Goal: Find specific page/section: Find specific page/section

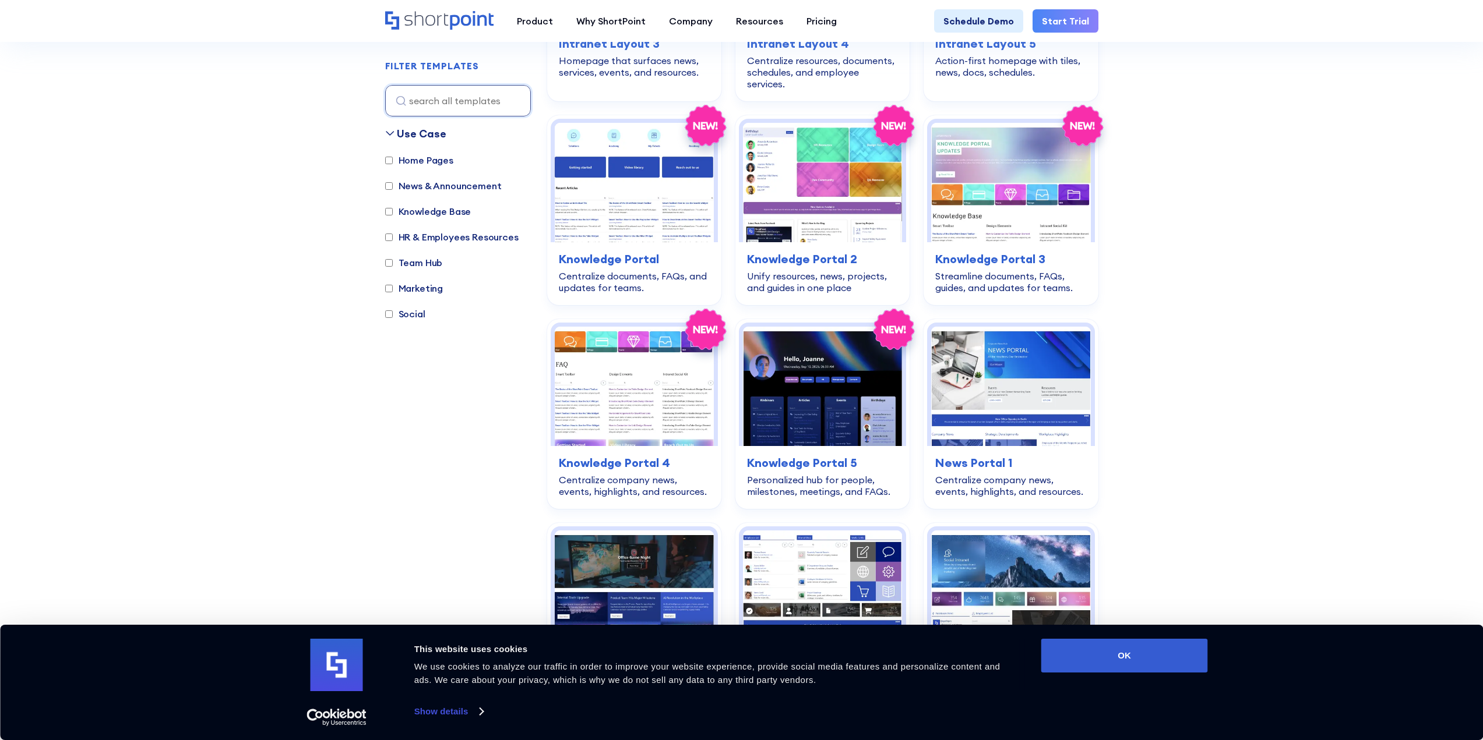
scroll to position [932, 0]
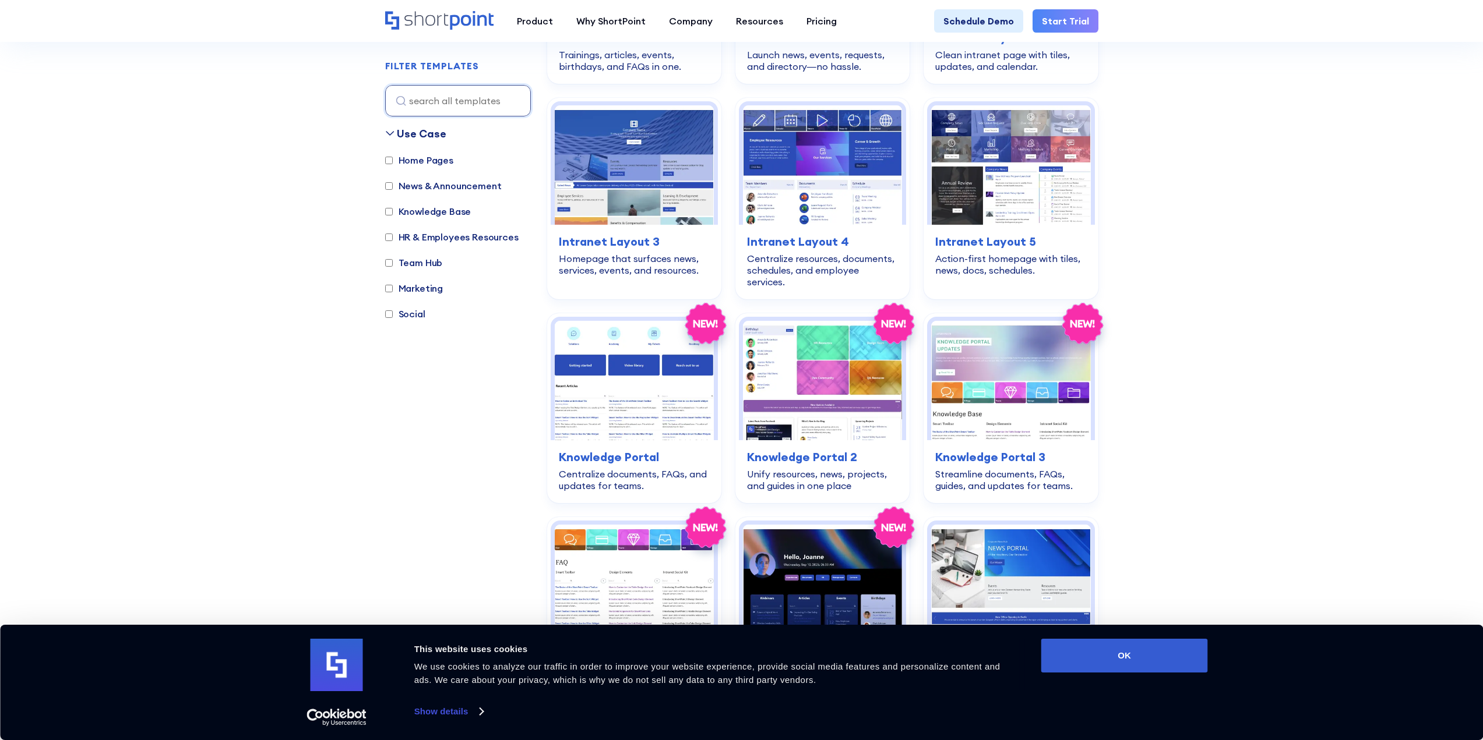
drag, startPoint x: 298, startPoint y: 284, endPoint x: 179, endPoint y: 262, distance: 121.4
click at [179, 262] on section "SHAREPOINT TEMPLATES Fully customizable SharePoint templates with ShortPoint Ex…" at bounding box center [741, 231] width 1483 height 2280
click at [417, 317] on label "Social" at bounding box center [405, 314] width 40 height 14
click at [393, 317] on input "Social" at bounding box center [389, 315] width 8 height 8
checkbox input "true"
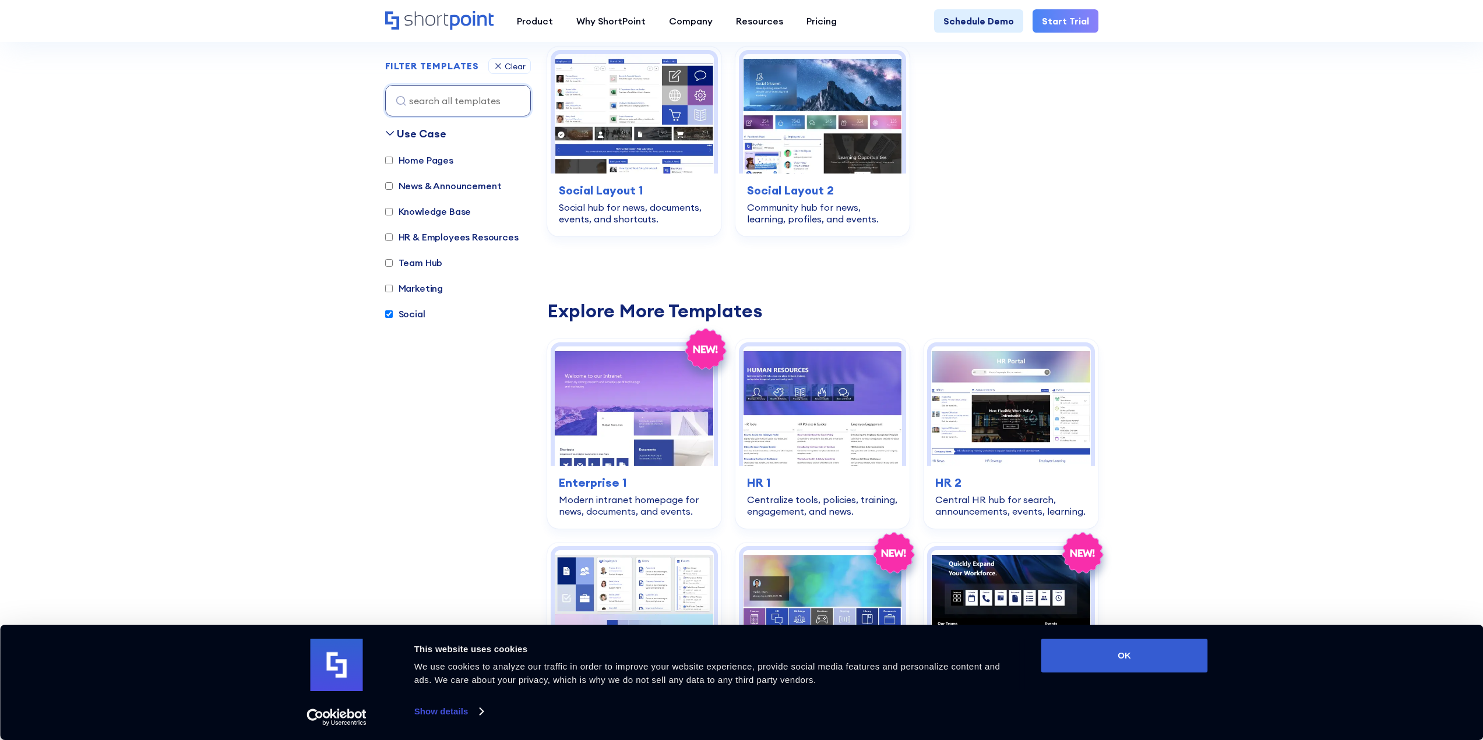
scroll to position [348, 0]
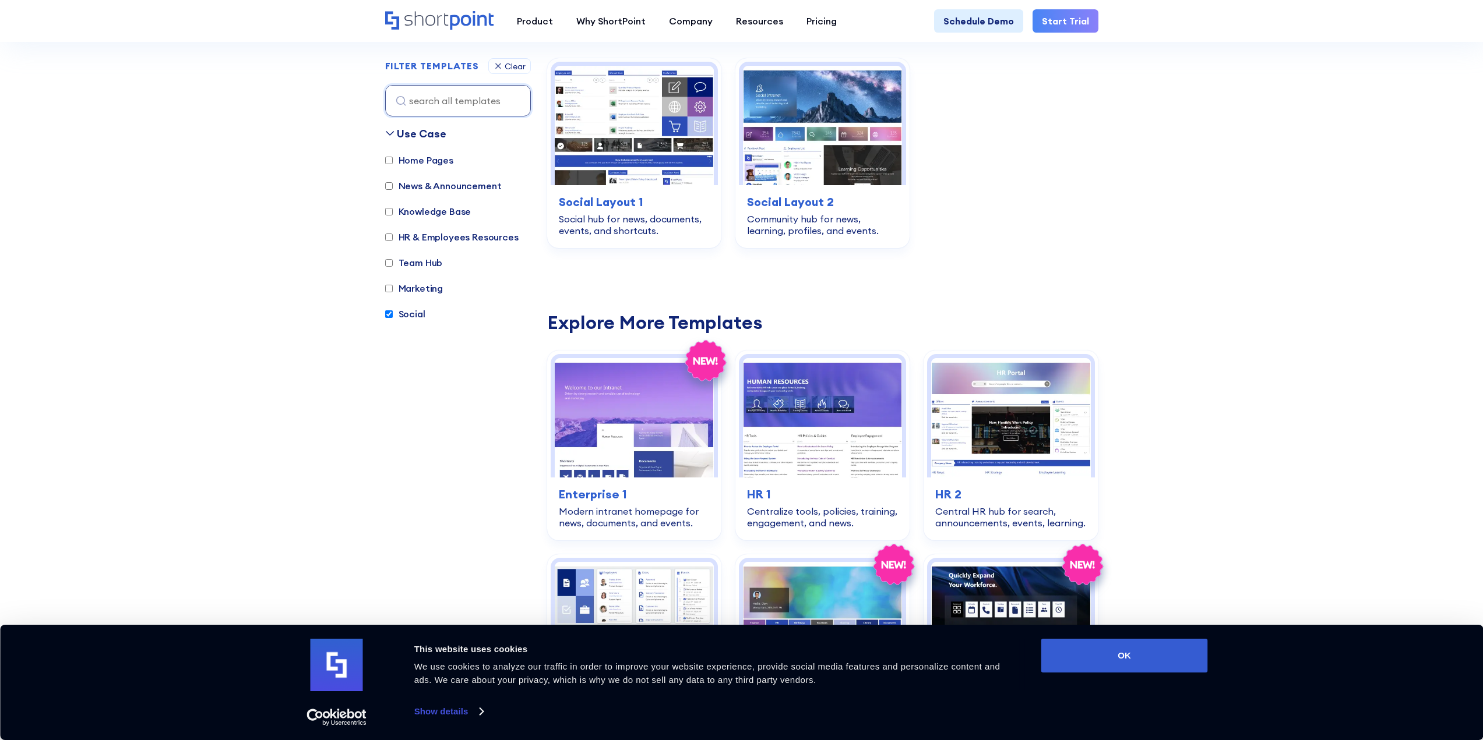
click at [428, 241] on label "HR & Employees Resources" at bounding box center [451, 237] width 133 height 14
click at [393, 241] on input "HR & Employees Resources" at bounding box center [389, 238] width 8 height 8
checkbox input "true"
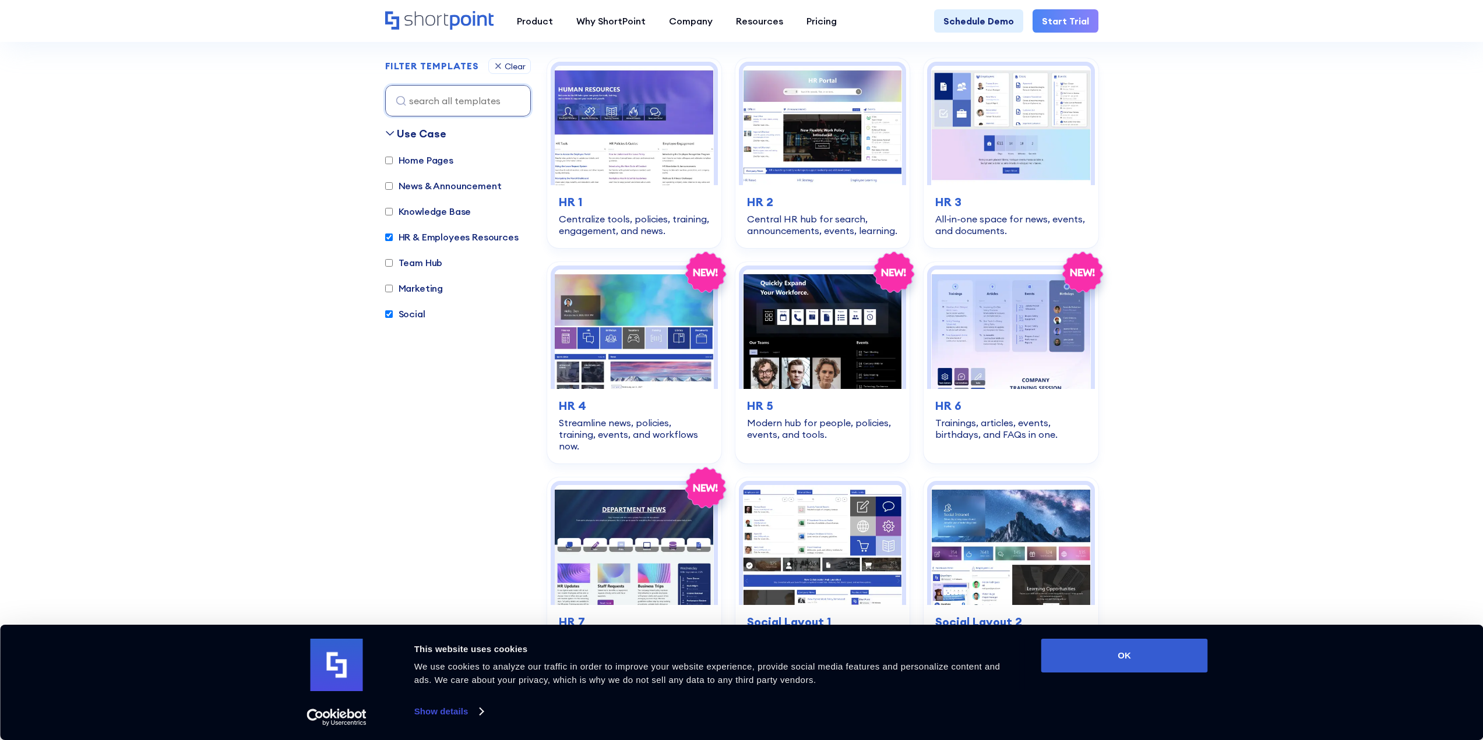
click at [425, 165] on label "Home Pages" at bounding box center [419, 160] width 68 height 14
click at [393, 164] on input "Home Pages" at bounding box center [389, 161] width 8 height 8
checkbox input "true"
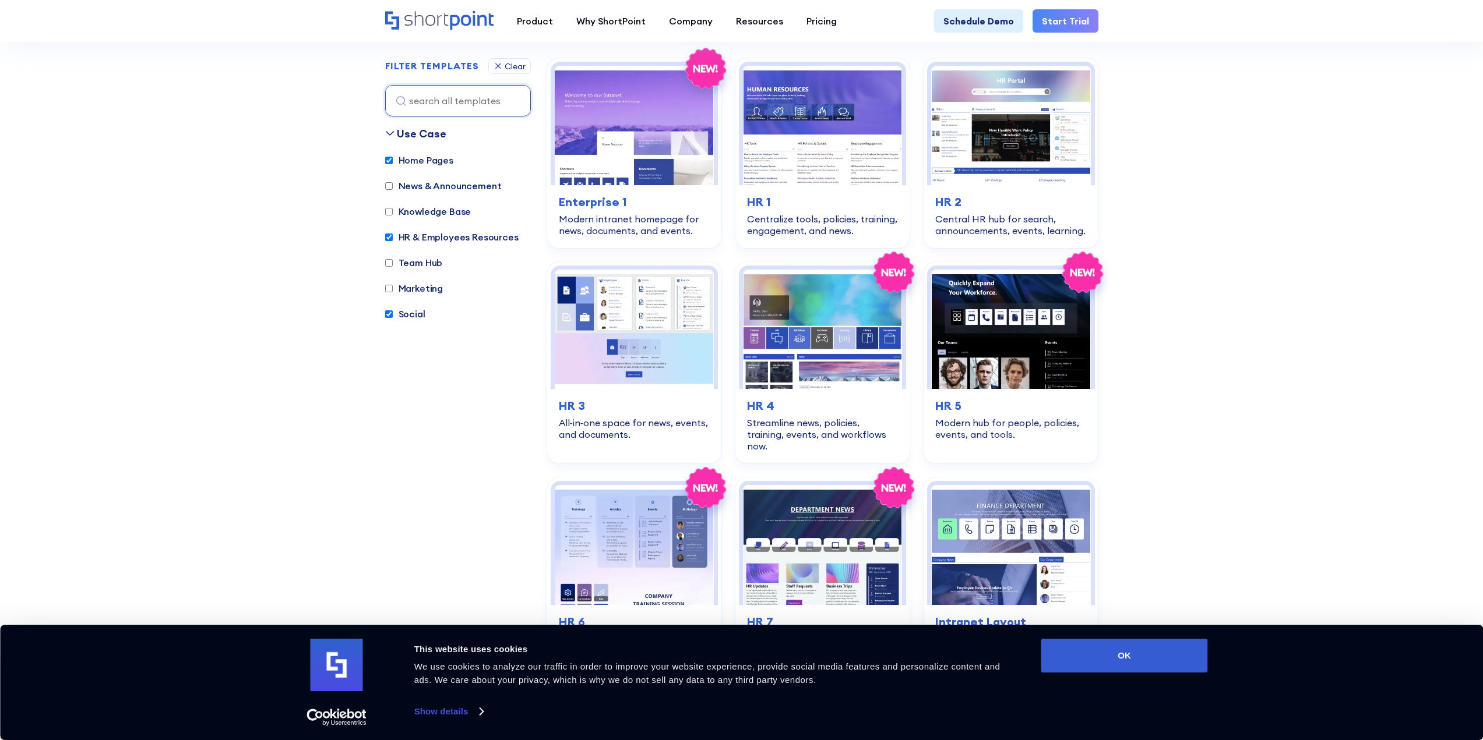
scroll to position [0, 0]
